Goal: Transaction & Acquisition: Purchase product/service

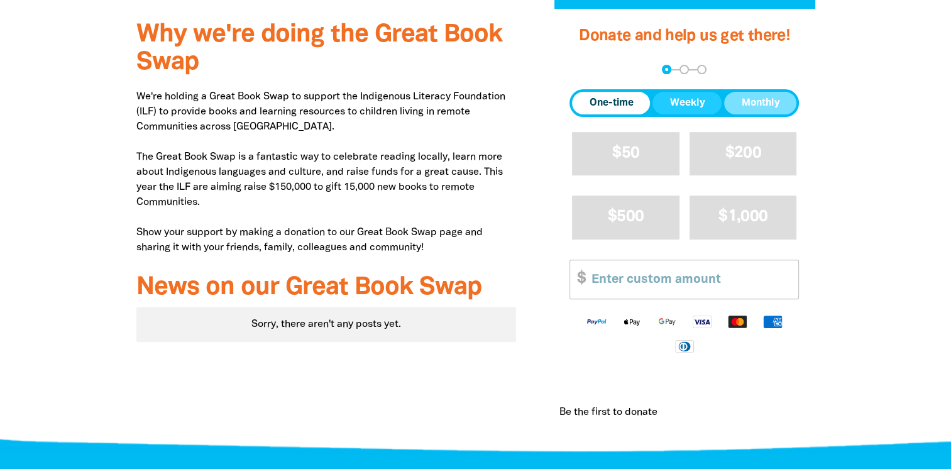
scroll to position [378, 0]
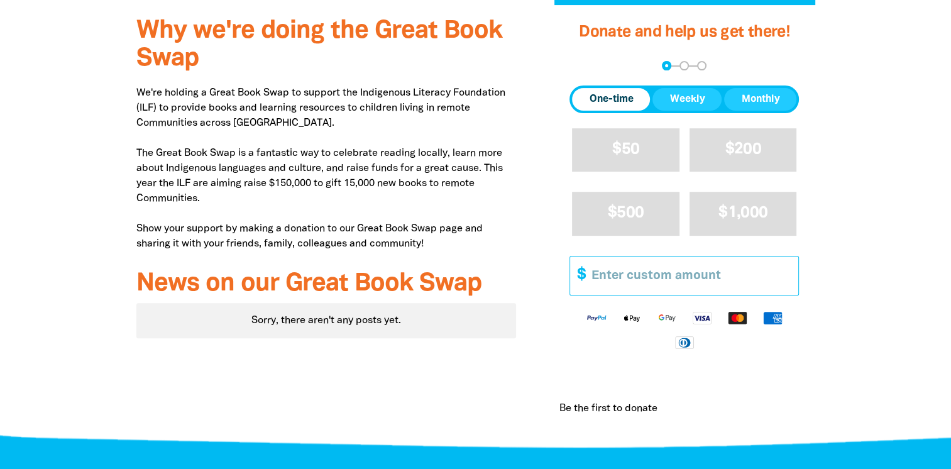
click at [697, 258] on input "Other Amount" at bounding box center [689, 275] width 215 height 38
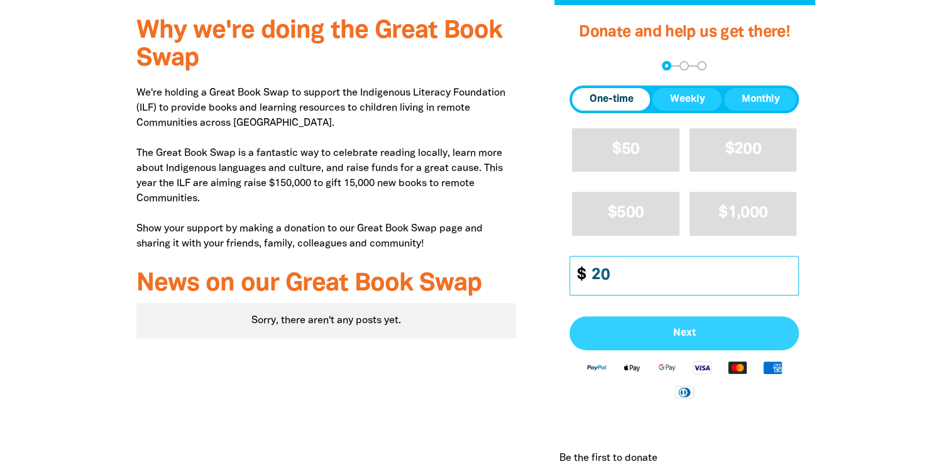
type input "20"
click at [658, 342] on button "Next" at bounding box center [683, 333] width 229 height 34
select select "AU"
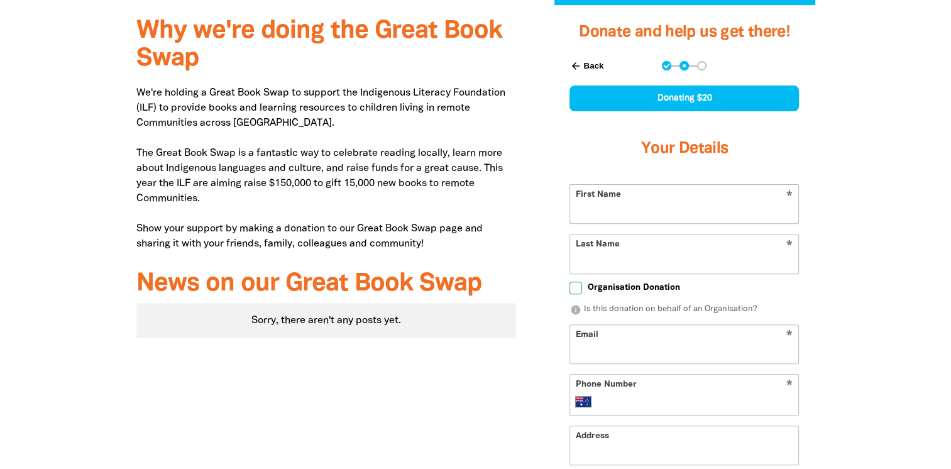
click at [601, 212] on input "First Name" at bounding box center [684, 204] width 228 height 38
type input "[PERSON_NAME]"
type input "Aveling"
type input "[PERSON_NAME][EMAIL_ADDRESS][DOMAIN_NAME]"
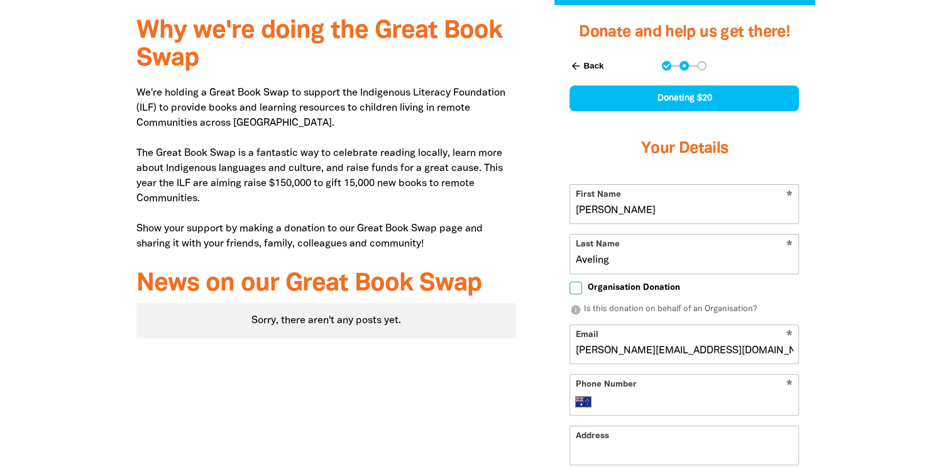
type input "[PHONE_NUMBER]"
type input "[STREET_ADDRESS]"
drag, startPoint x: 628, startPoint y: 212, endPoint x: 476, endPoint y: 189, distance: 153.7
click at [476, 189] on div "Why we're doing the Great Book Swap We're holding a Great Book Swap to support …" at bounding box center [476, 400] width 754 height 791
type input "[PERSON_NAME]"
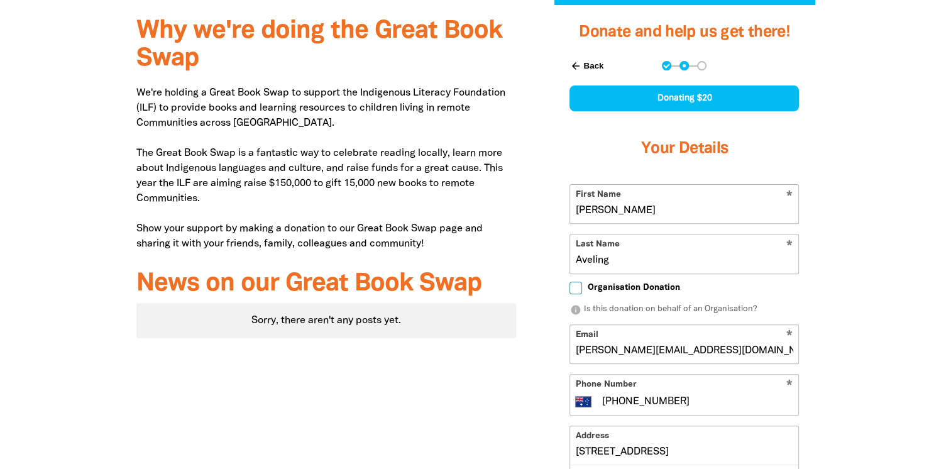
drag, startPoint x: 619, startPoint y: 261, endPoint x: 542, endPoint y: 263, distance: 76.7
click at [542, 263] on div "Donate and help us get there! arrow_back Back Step 1 Step 2 Step 3 Donating $20…" at bounding box center [684, 400] width 298 height 791
type input "[PERSON_NAME]"
click at [540, 360] on div "Donate and help us get there! arrow_back Back Step 1 Step 2 Step 3 Donating $20…" at bounding box center [684, 400] width 298 height 791
drag, startPoint x: 684, startPoint y: 351, endPoint x: 551, endPoint y: 328, distance: 134.5
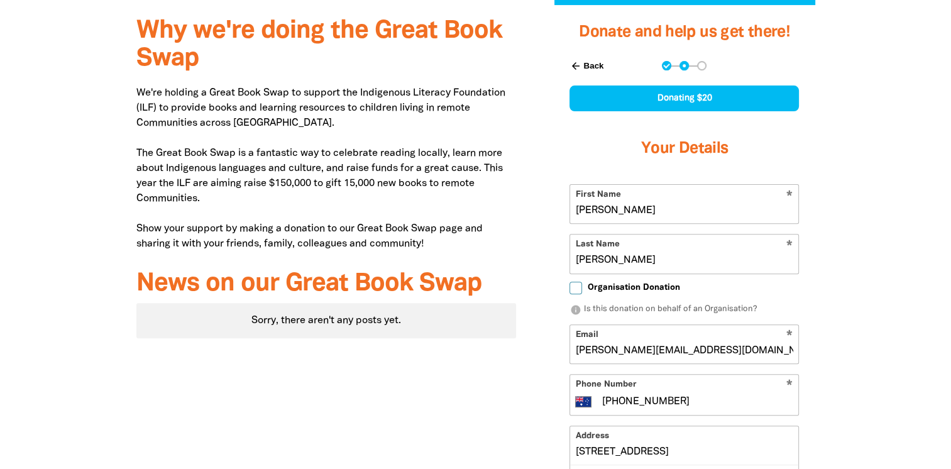
click at [551, 328] on div "Donate and help us get there! arrow_back Back Step 1 Step 2 Step 3 Donating $20…" at bounding box center [684, 400] width 298 height 791
type input "[PERSON_NAME][EMAIL_ADDRESS][DOMAIN_NAME]"
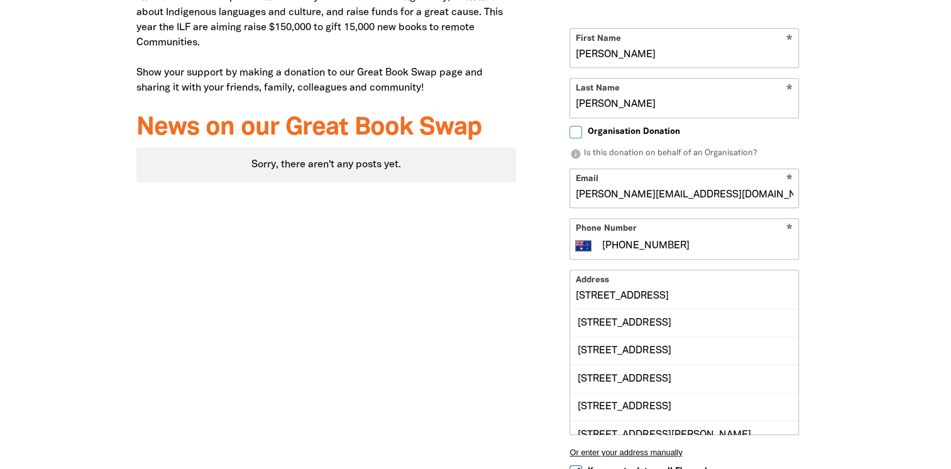
click at [681, 250] on input "[PHONE_NUMBER]" at bounding box center [697, 245] width 192 height 15
click at [544, 280] on div "Donate and help us get there! arrow_back Back Step 1 Step 2 Step 3 Donating $20…" at bounding box center [684, 244] width 298 height 791
click at [836, 288] on div "Why we're doing the Great Book Swap We're holding a Great Book Swap to support …" at bounding box center [476, 244] width 754 height 791
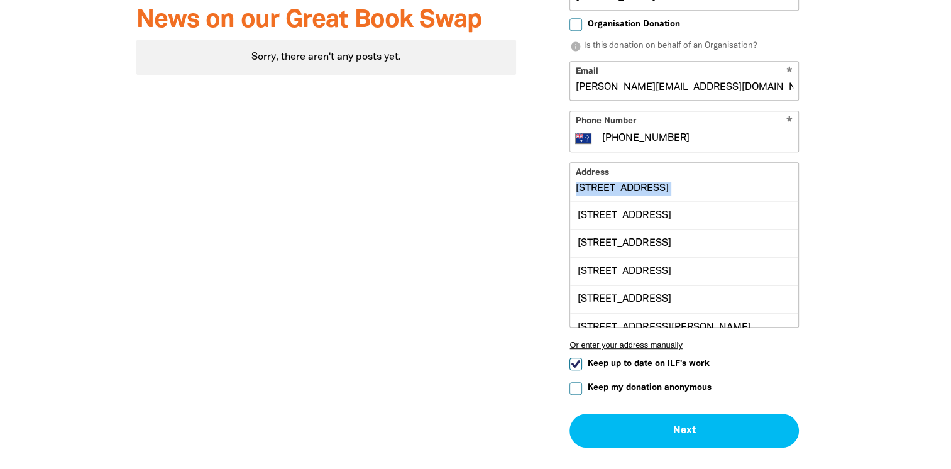
scroll to position [638, 0]
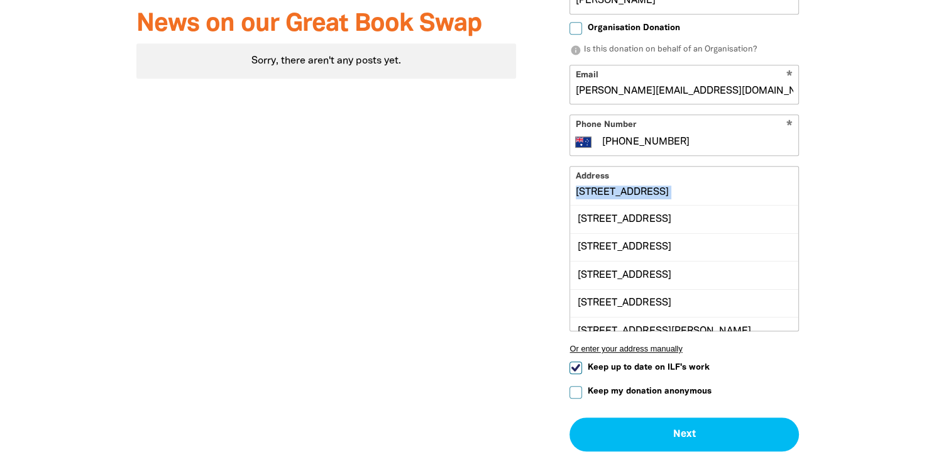
click at [586, 180] on input "[STREET_ADDRESS]" at bounding box center [684, 185] width 228 height 38
click at [683, 195] on input "[STREET_ADDRESS]" at bounding box center [684, 185] width 228 height 38
drag, startPoint x: 738, startPoint y: 195, endPoint x: 553, endPoint y: 188, distance: 184.9
click at [553, 188] on div "arrow_back Back Step 1 Step 2 Step 3 Donating $20 Your Details * First Name [PE…" at bounding box center [683, 126] width 261 height 681
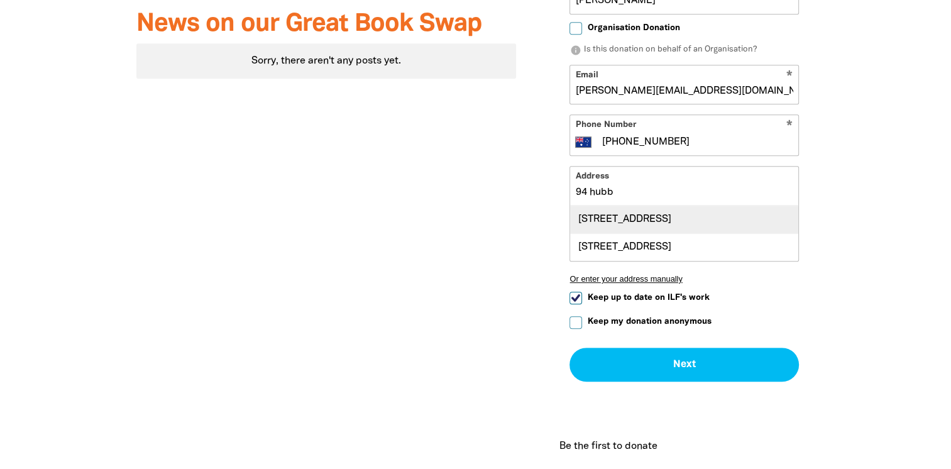
click at [631, 232] on div "[STREET_ADDRESS]" at bounding box center [684, 218] width 228 height 27
type input "[STREET_ADDRESS]"
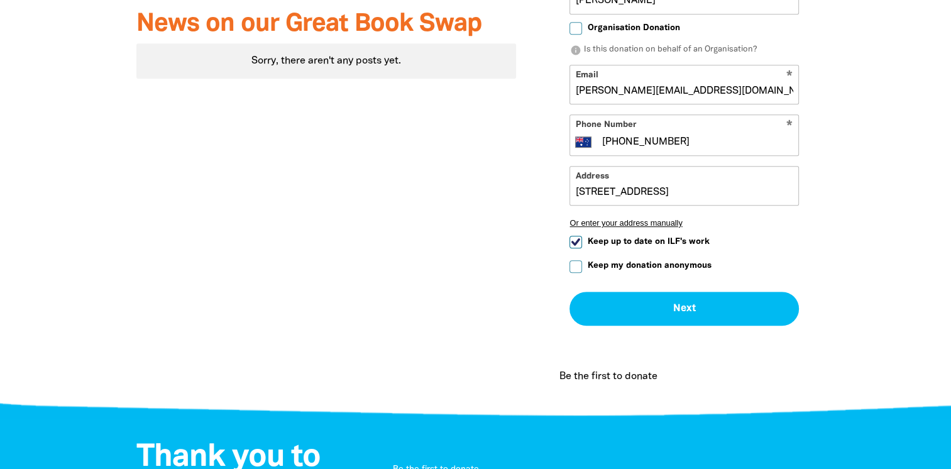
click at [573, 243] on input "Keep up to date on ILF's work" at bounding box center [575, 242] width 13 height 13
checkbox input "false"
click at [575, 260] on input "Keep my donation anonymous" at bounding box center [575, 266] width 13 height 13
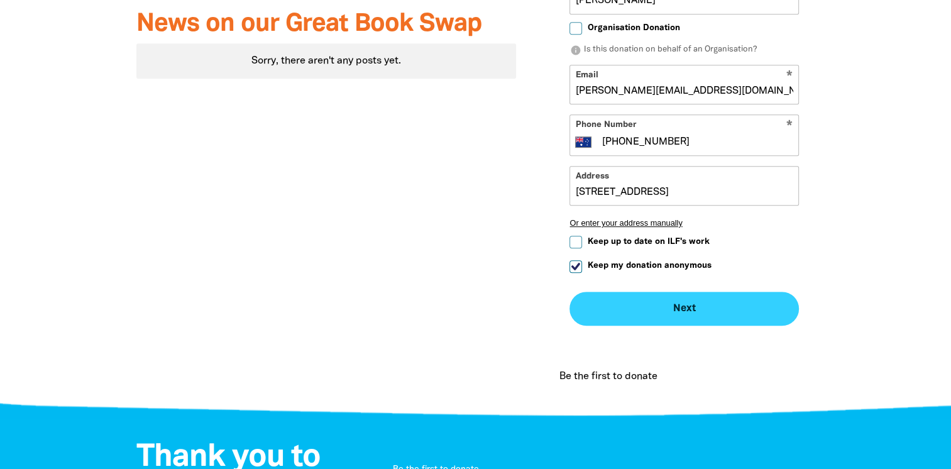
click at [670, 300] on button "Next chevron_right" at bounding box center [683, 309] width 229 height 34
checkbox input "false"
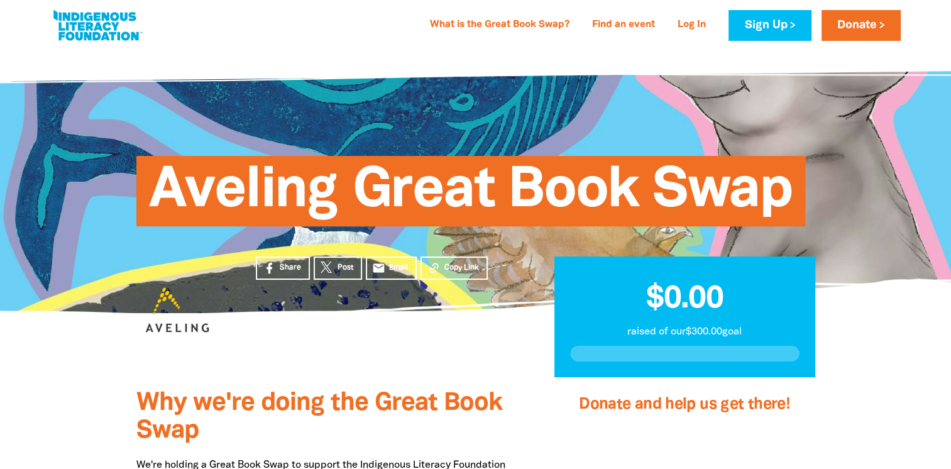
scroll to position [0, 0]
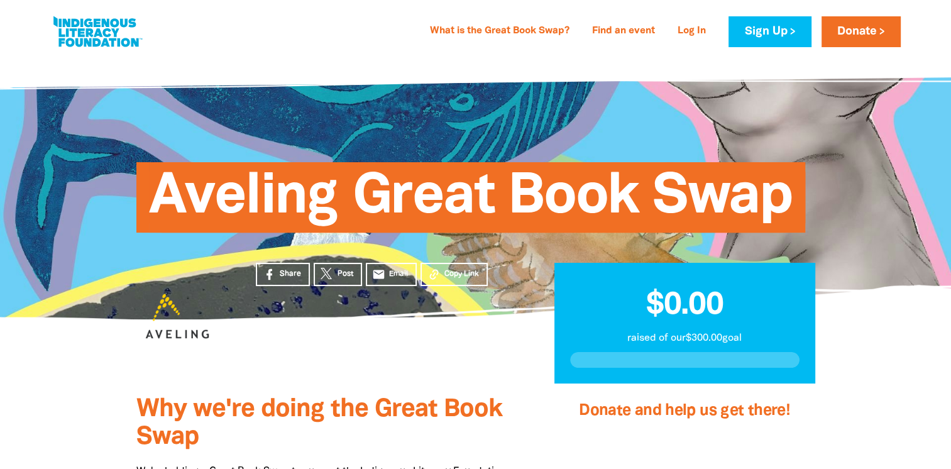
click at [264, 172] on span "Aveling Great Book Swap" at bounding box center [470, 202] width 643 height 61
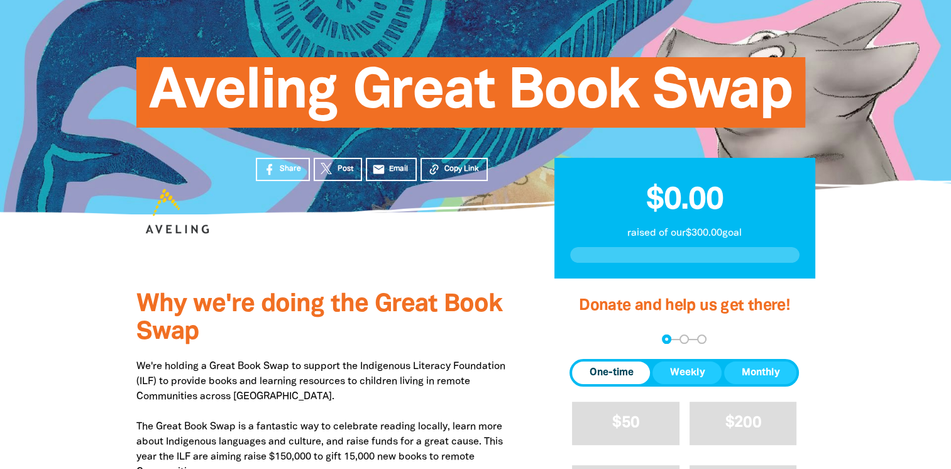
scroll to position [104, 0]
